Goal: Information Seeking & Learning: Check status

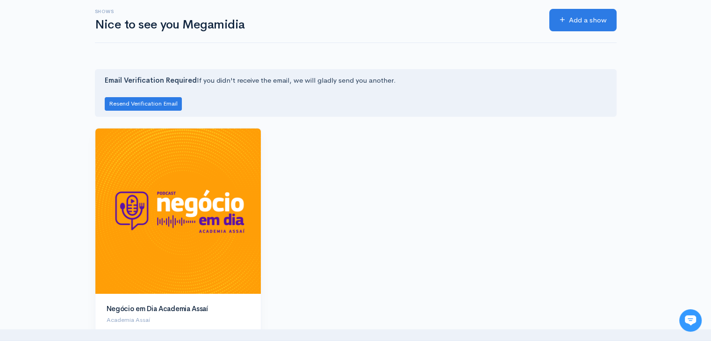
scroll to position [93, 0]
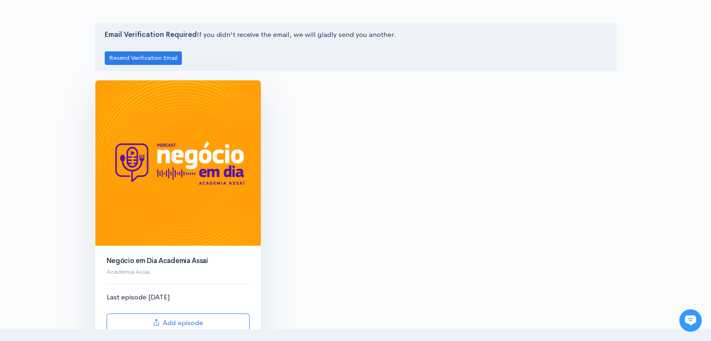
click at [202, 151] on img at bounding box center [177, 162] width 165 height 165
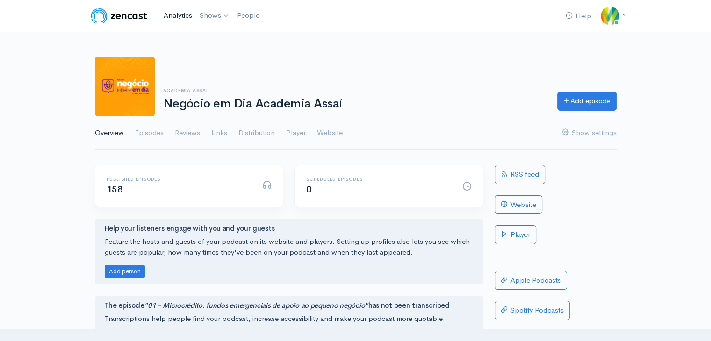
click at [177, 17] on link "Analytics" at bounding box center [178, 16] width 36 height 20
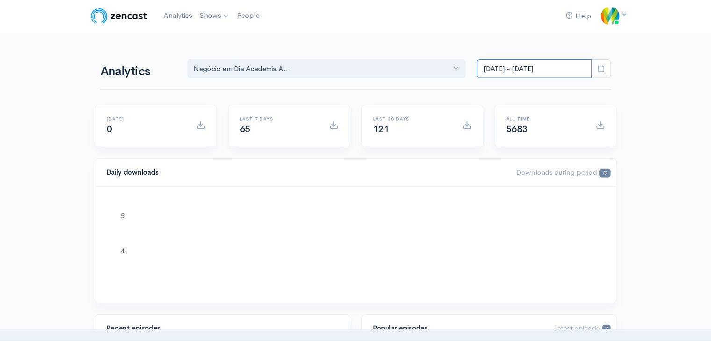
click at [548, 70] on input "[DATE] - [DATE]" at bounding box center [533, 68] width 115 height 19
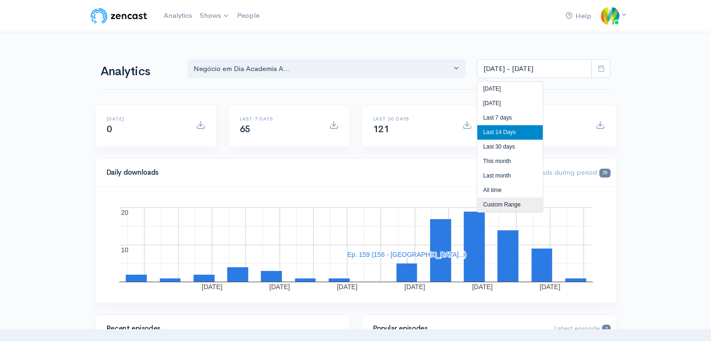
click at [511, 206] on li "Custom Range" at bounding box center [509, 205] width 65 height 14
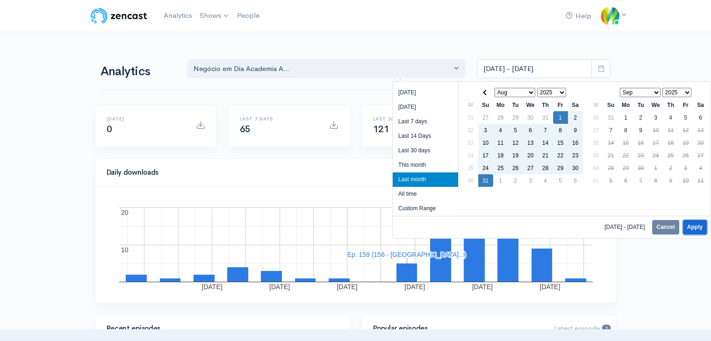
click at [695, 225] on button "Apply" at bounding box center [694, 227] width 24 height 14
type input "[DATE] - [DATE]"
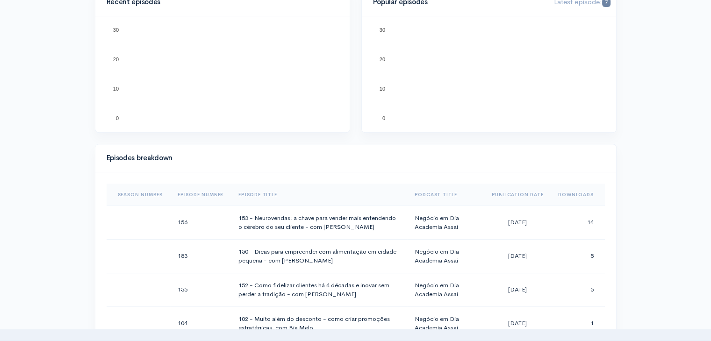
scroll to position [327, 0]
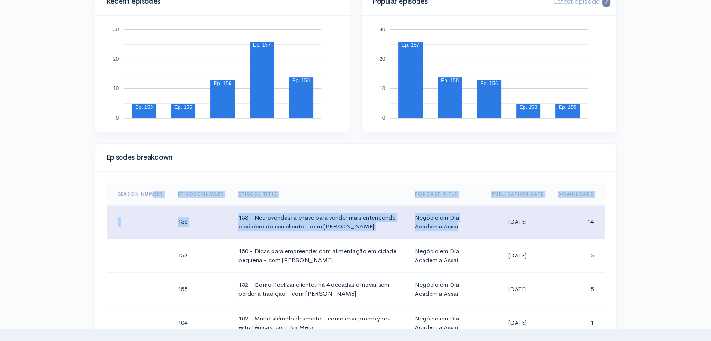
drag, startPoint x: 150, startPoint y: 203, endPoint x: 0, endPoint y: 250, distance: 157.6
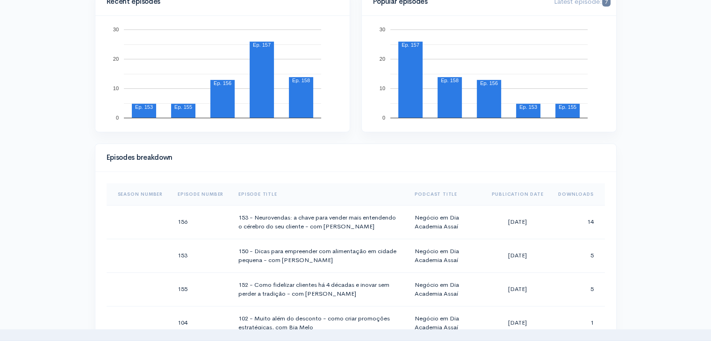
click at [0, 262] on div "Help Notifications View all Your profile Team settings Megamidiai Current Logou…" at bounding box center [355, 335] width 711 height 1324
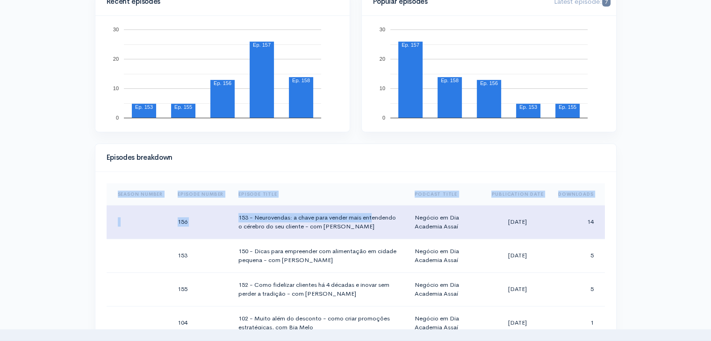
drag, startPoint x: 94, startPoint y: 212, endPoint x: 0, endPoint y: 233, distance: 96.3
click at [245, 222] on div "Episodes breakdown Season Number Episode Number Episode Title Podcast Title Pub…" at bounding box center [355, 291] width 533 height 296
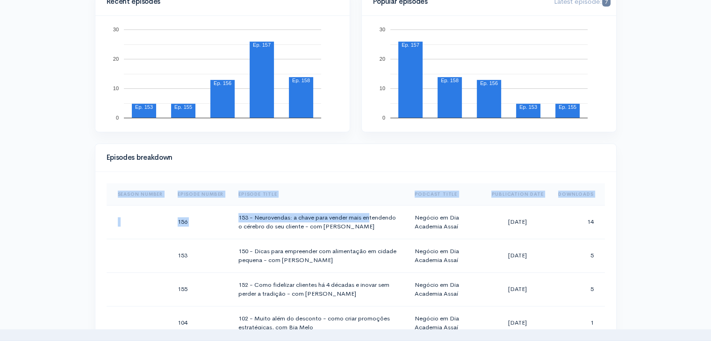
drag, startPoint x: 0, startPoint y: 233, endPoint x: 10, endPoint y: 234, distance: 9.9
click at [0, 234] on div "Help Notifications View all Your profile Team settings Megamidiai Current Logou…" at bounding box center [355, 335] width 711 height 1324
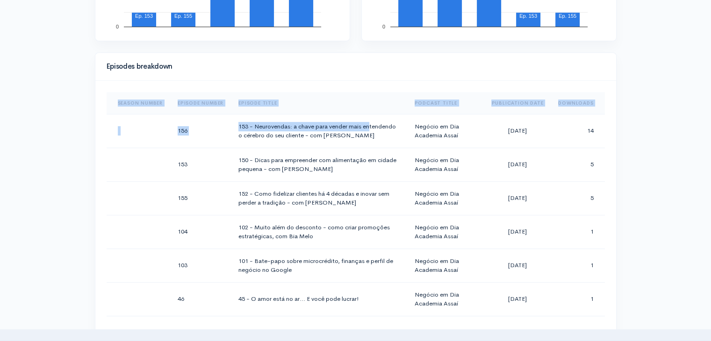
scroll to position [420, 0]
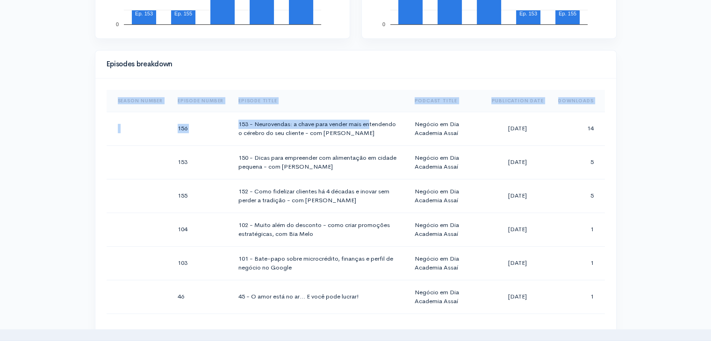
click at [0, 191] on div "Help Notifications View all Your profile Team settings Megamidiai Current Logou…" at bounding box center [355, 242] width 711 height 1324
click at [9, 115] on div "Help Notifications View all Your profile Team settings Megamidiai Current Logou…" at bounding box center [355, 242] width 711 height 1324
click at [43, 99] on div "Help Notifications View all Your profile Team settings Megamidiai Current Logou…" at bounding box center [355, 242] width 711 height 1324
click at [111, 79] on div "Season Number Episode Number Episode Title Podcast Title Publication Date Downl…" at bounding box center [355, 206] width 520 height 256
click at [131, 94] on th "Season Number" at bounding box center [139, 101] width 64 height 22
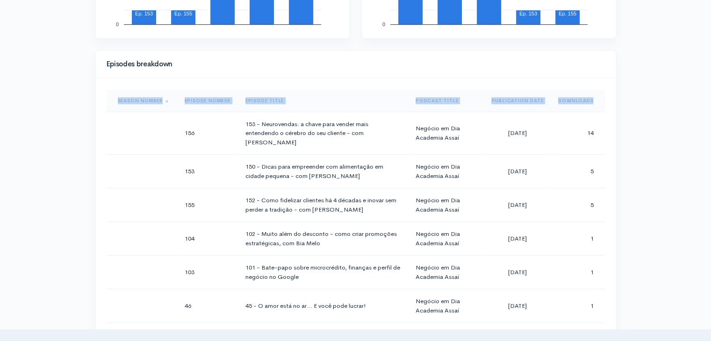
click at [15, 144] on div "Help Notifications View all Your profile Team settings Megamidiai Current Logou…" at bounding box center [355, 242] width 711 height 1324
click at [217, 99] on th "Episode Number" at bounding box center [207, 101] width 61 height 22
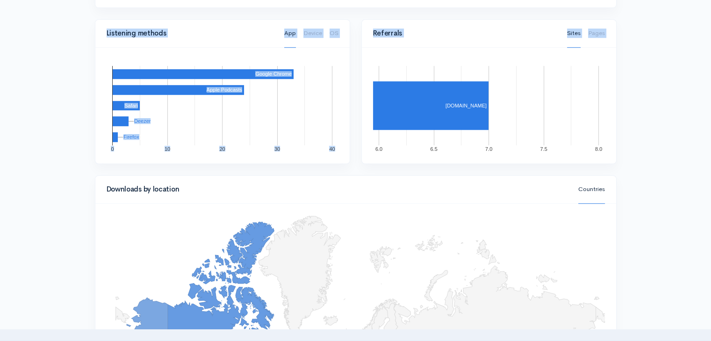
scroll to position [607, 0]
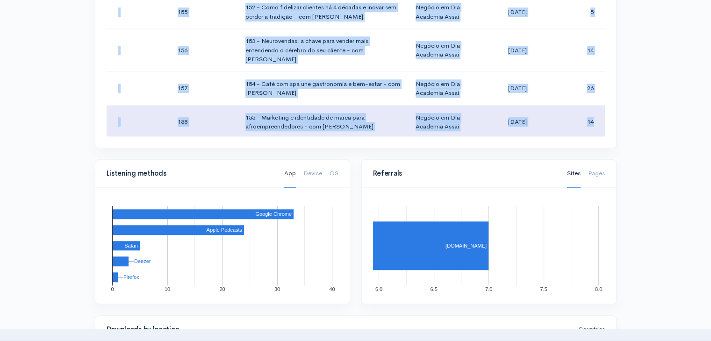
drag, startPoint x: 223, startPoint y: 125, endPoint x: 592, endPoint y: 120, distance: 369.1
copy tbody "54 - Loremipsumdo s ame cons ad elitsedd Eiusmod te Inc Utlabore Etdol Mag 2, 6…"
